Goal: Navigation & Orientation: Find specific page/section

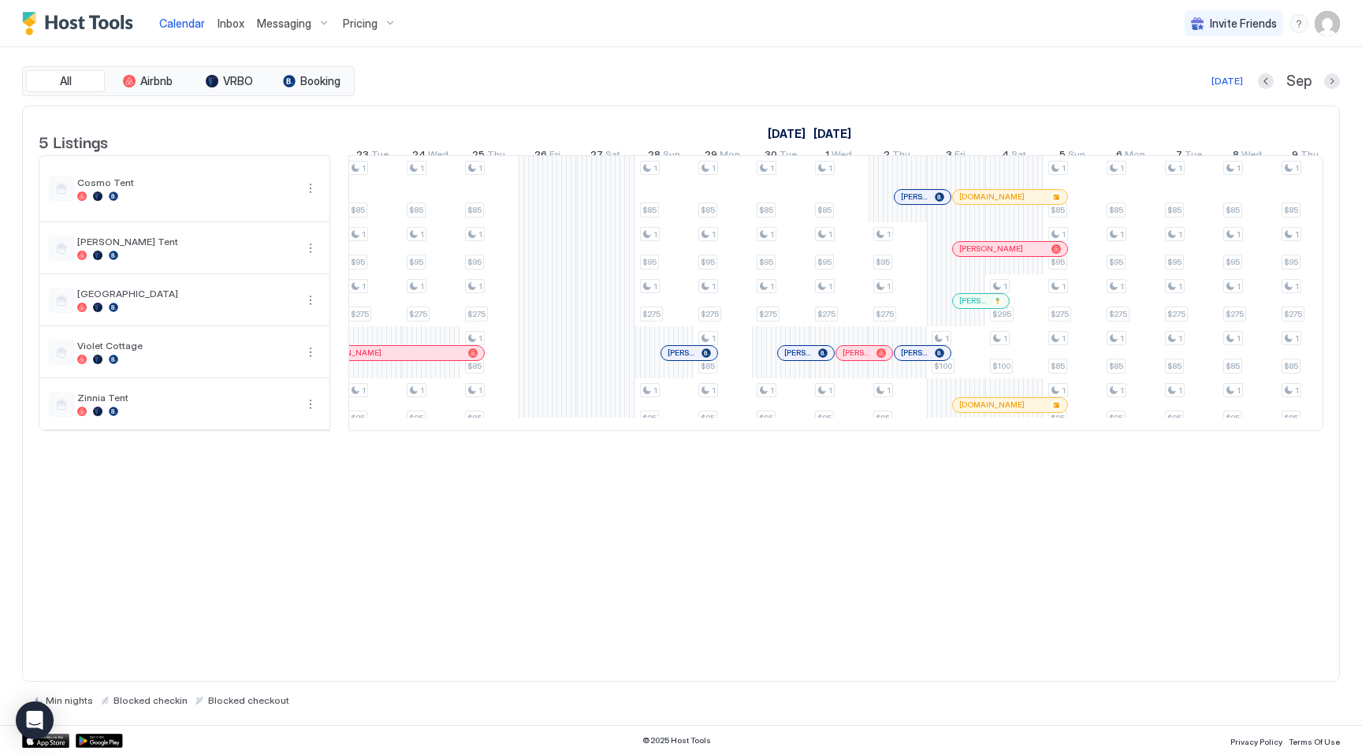
click at [947, 574] on div "5 Listings [DATE] [DATE] 1 Mon 2 Tue 3 Wed 4 Thu 5 Fri 6 Sat 7 Sun 8 Mon 9 Tue …" at bounding box center [681, 394] width 1318 height 577
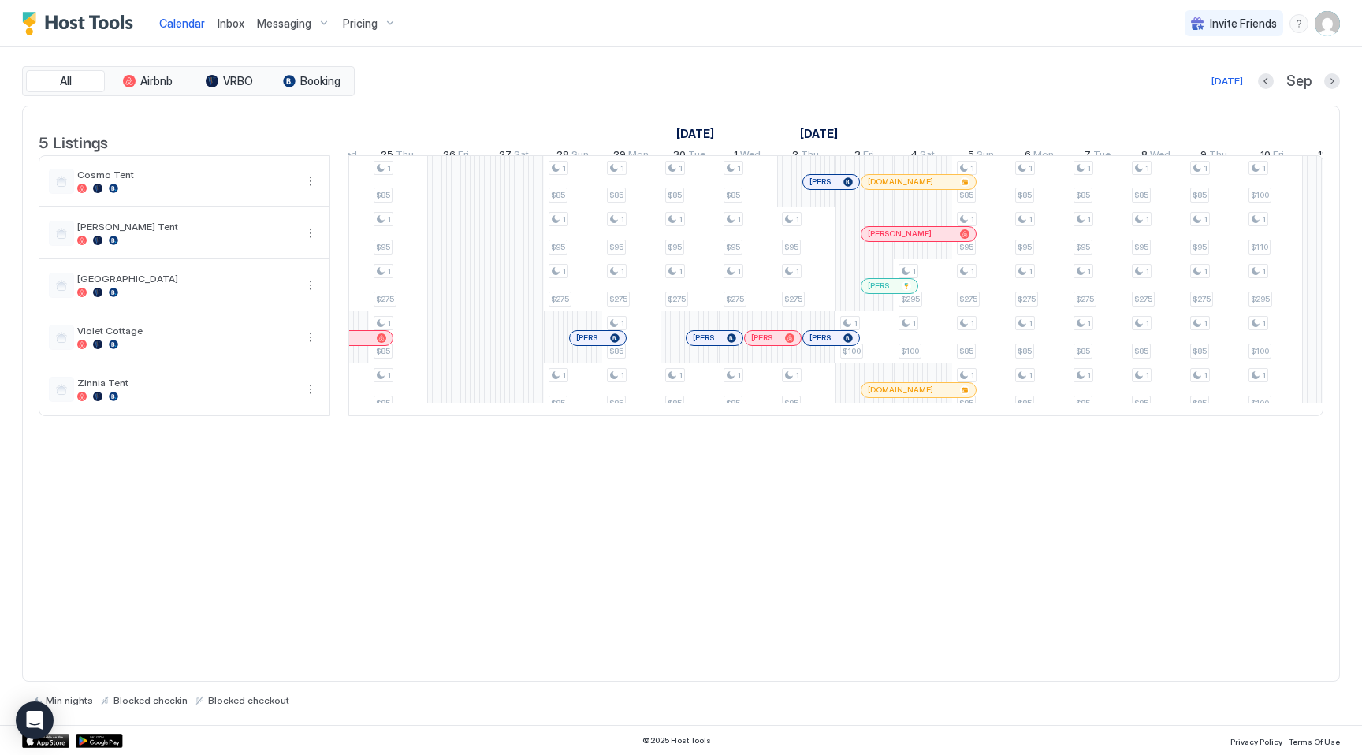
click at [940, 95] on div "All Airbnb VRBO Booking Today Sep" at bounding box center [681, 81] width 1318 height 30
